Goal: Information Seeking & Learning: Learn about a topic

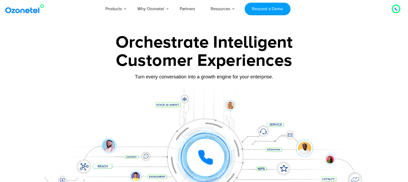
click at [397, 4] on div at bounding box center [396, 9] width 10 height 10
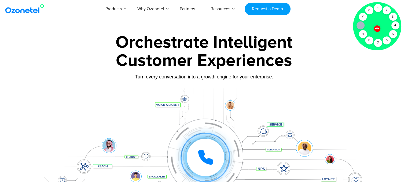
click at [161, 68] on div "Customer Experiences" at bounding box center [203, 61] width 335 height 26
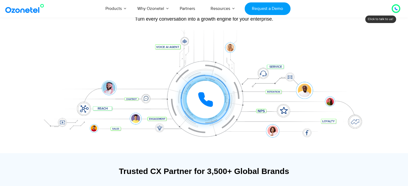
scroll to position [59, 0]
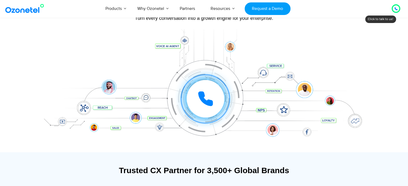
drag, startPoint x: 181, startPoint y: 96, endPoint x: 200, endPoint y: 100, distance: 19.0
click at [200, 99] on div "Click to experience it! Call in progress... 1 2 3 4 5 6 7 8 9 # 0" at bounding box center [205, 99] width 333 height 0
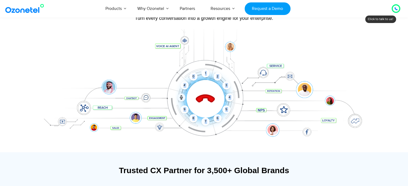
click at [200, 100] on icon at bounding box center [205, 99] width 19 height 19
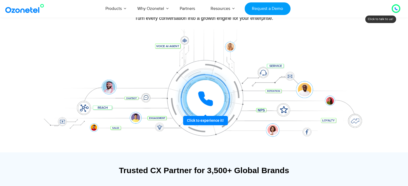
click at [200, 100] on icon at bounding box center [205, 99] width 16 height 16
click at [76, 41] on div at bounding box center [203, 90] width 335 height 123
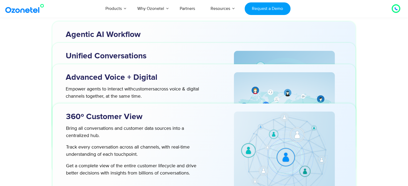
scroll to position [1666, 0]
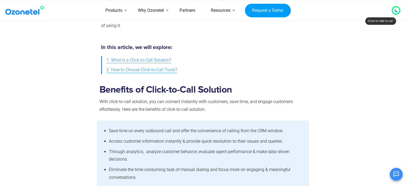
scroll to position [202, 0]
